Goal: Check status

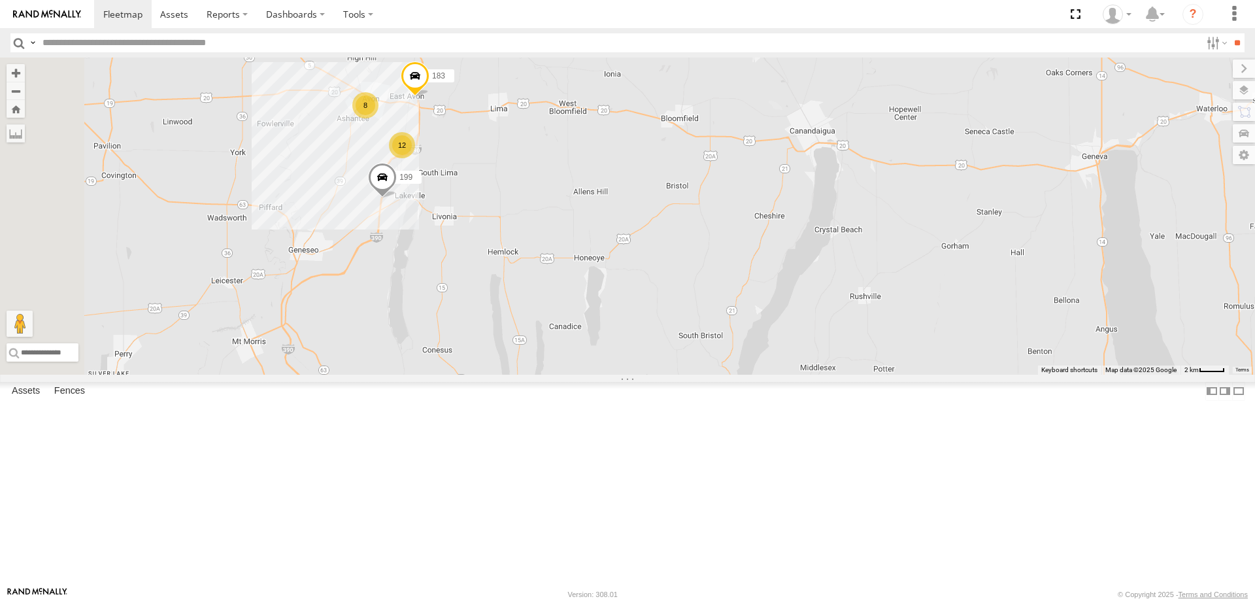
drag, startPoint x: 561, startPoint y: 126, endPoint x: 634, endPoint y: 289, distance: 178.7
click at [632, 286] on div "199 183 12 8" at bounding box center [627, 216] width 1255 height 317
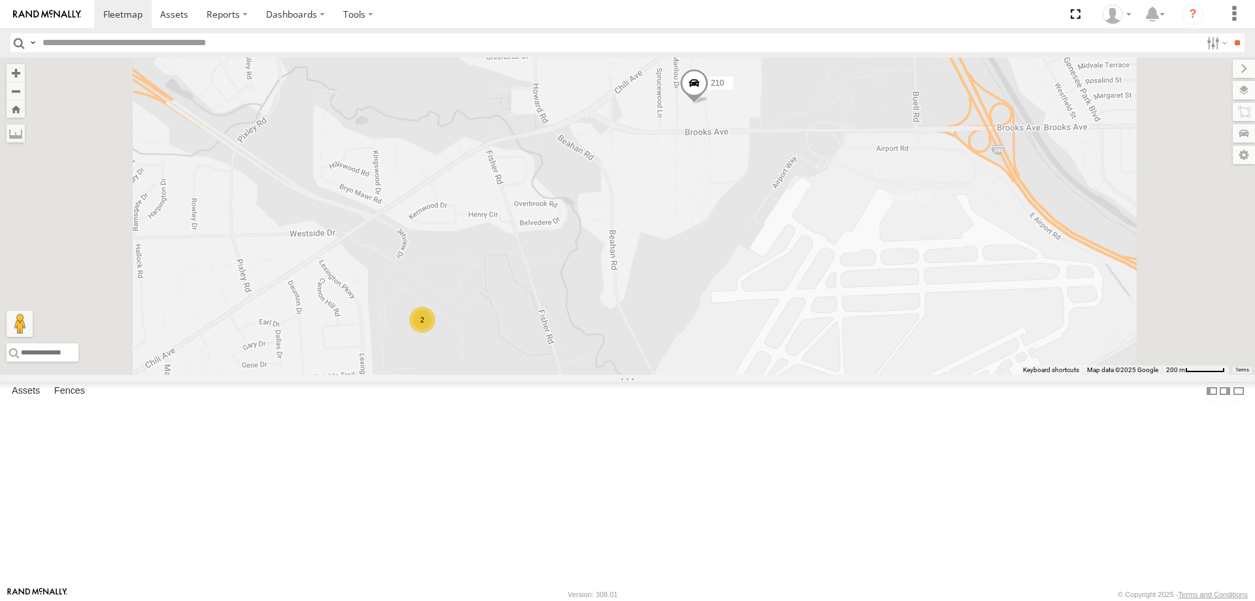
drag, startPoint x: 830, startPoint y: 154, endPoint x: 810, endPoint y: 355, distance: 202.2
click at [810, 355] on div "199 183 205 204 186 210 2 2" at bounding box center [627, 216] width 1255 height 317
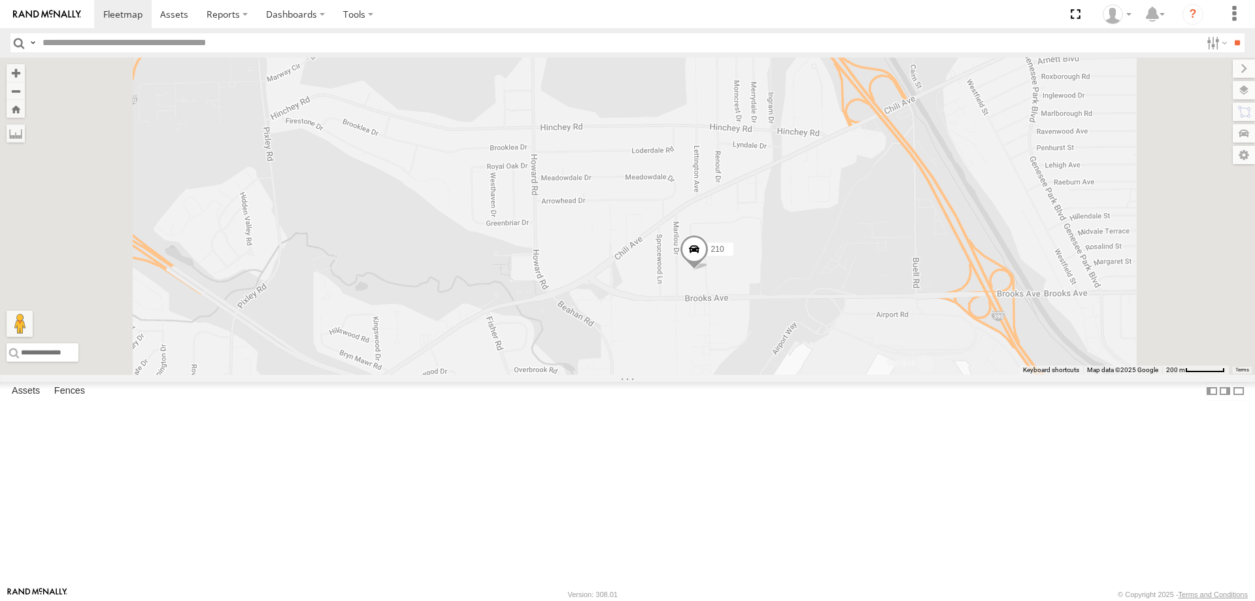
drag, startPoint x: 765, startPoint y: 181, endPoint x: 770, endPoint y: 401, distance: 219.6
click at [759, 374] on div "199 183 205 204 186 210 2 2" at bounding box center [627, 216] width 1255 height 317
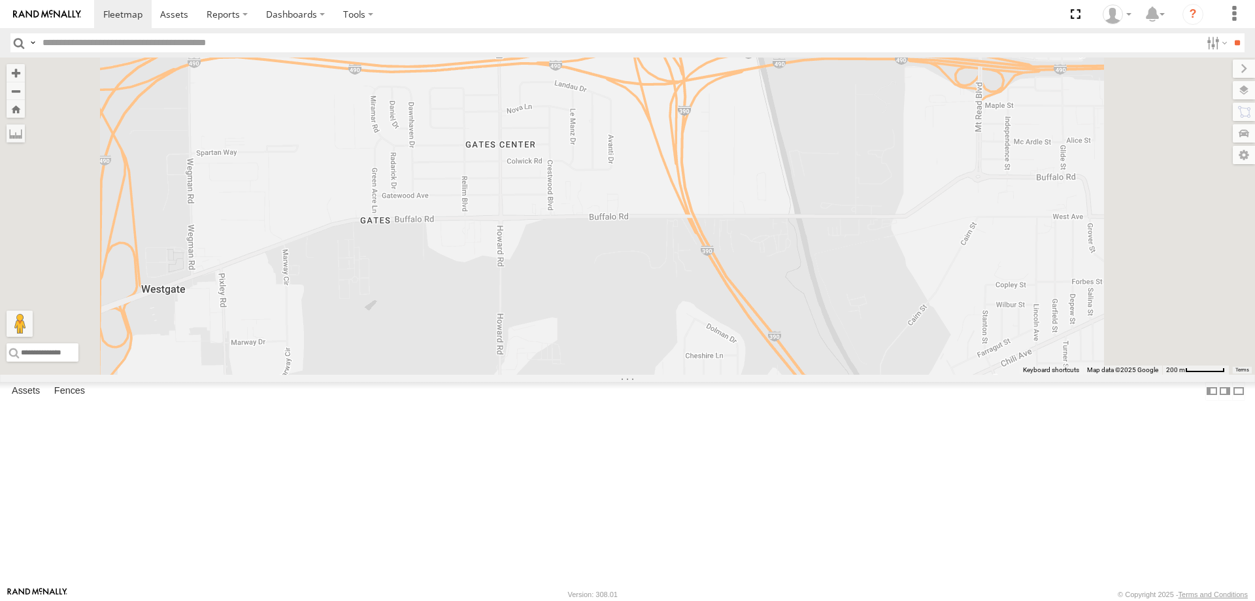
drag, startPoint x: 778, startPoint y: 206, endPoint x: 745, endPoint y: 394, distance: 190.5
click at [763, 359] on div "199 183 205 204 186 210 2 2" at bounding box center [627, 216] width 1255 height 317
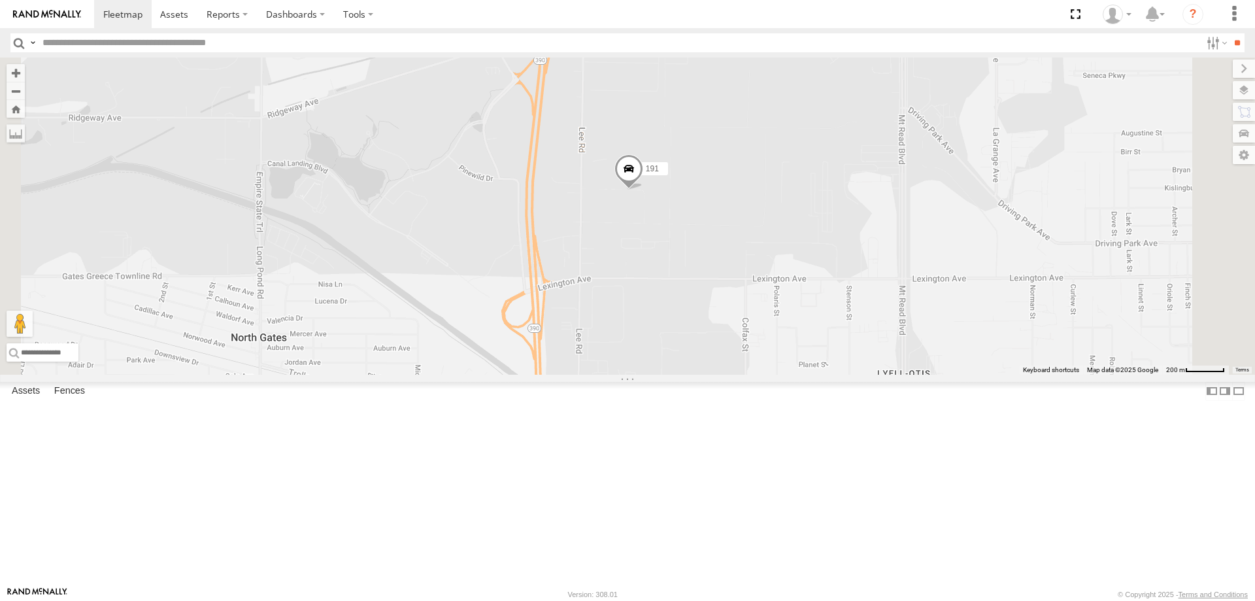
drag, startPoint x: 795, startPoint y: 161, endPoint x: 763, endPoint y: 372, distance: 213.5
click at [763, 370] on div "199 183 205 204 186 210 2 2 191" at bounding box center [627, 216] width 1255 height 317
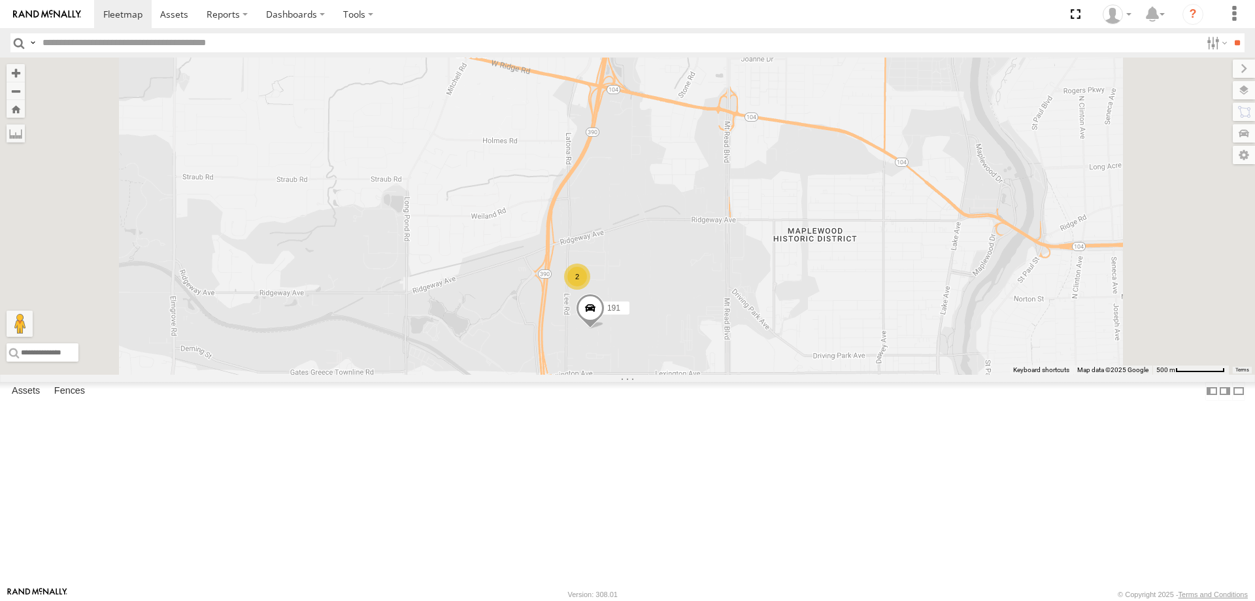
click at [635, 161] on div "199 183 205 204 186 210 191 2" at bounding box center [627, 216] width 1255 height 317
click at [533, 156] on div "199 183 205 204 186 210 191 2" at bounding box center [627, 216] width 1255 height 317
click at [774, 83] on div "199 183 205 204 186 210 191 2" at bounding box center [627, 216] width 1255 height 317
click at [778, 198] on div "199 183 205 204 186 210 191 2" at bounding box center [627, 216] width 1255 height 317
click at [536, 156] on div "199 183 205 204 186 210 191 2" at bounding box center [627, 216] width 1255 height 317
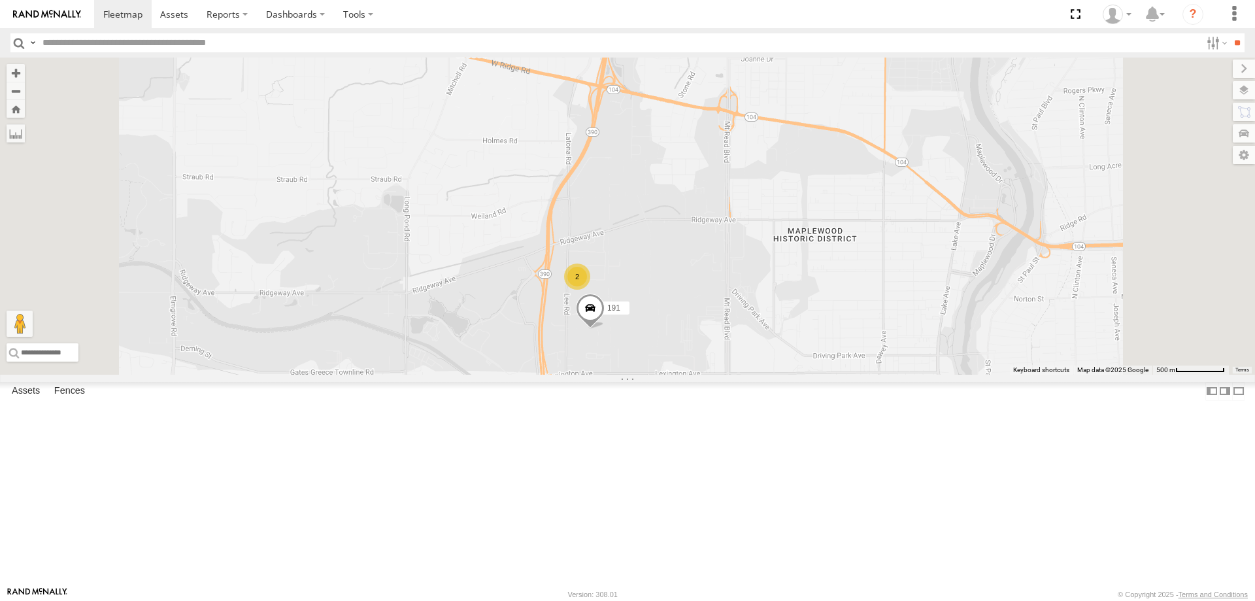
click at [771, 80] on div "199 183 205 204 186 210 191 2" at bounding box center [627, 216] width 1255 height 317
click at [777, 196] on div "199 183 205 204 186 210 191 2" at bounding box center [627, 216] width 1255 height 317
click at [756, 239] on div "199 183 205 204 186 210 191 2" at bounding box center [627, 216] width 1255 height 317
